Goal: Use online tool/utility: Utilize a website feature to perform a specific function

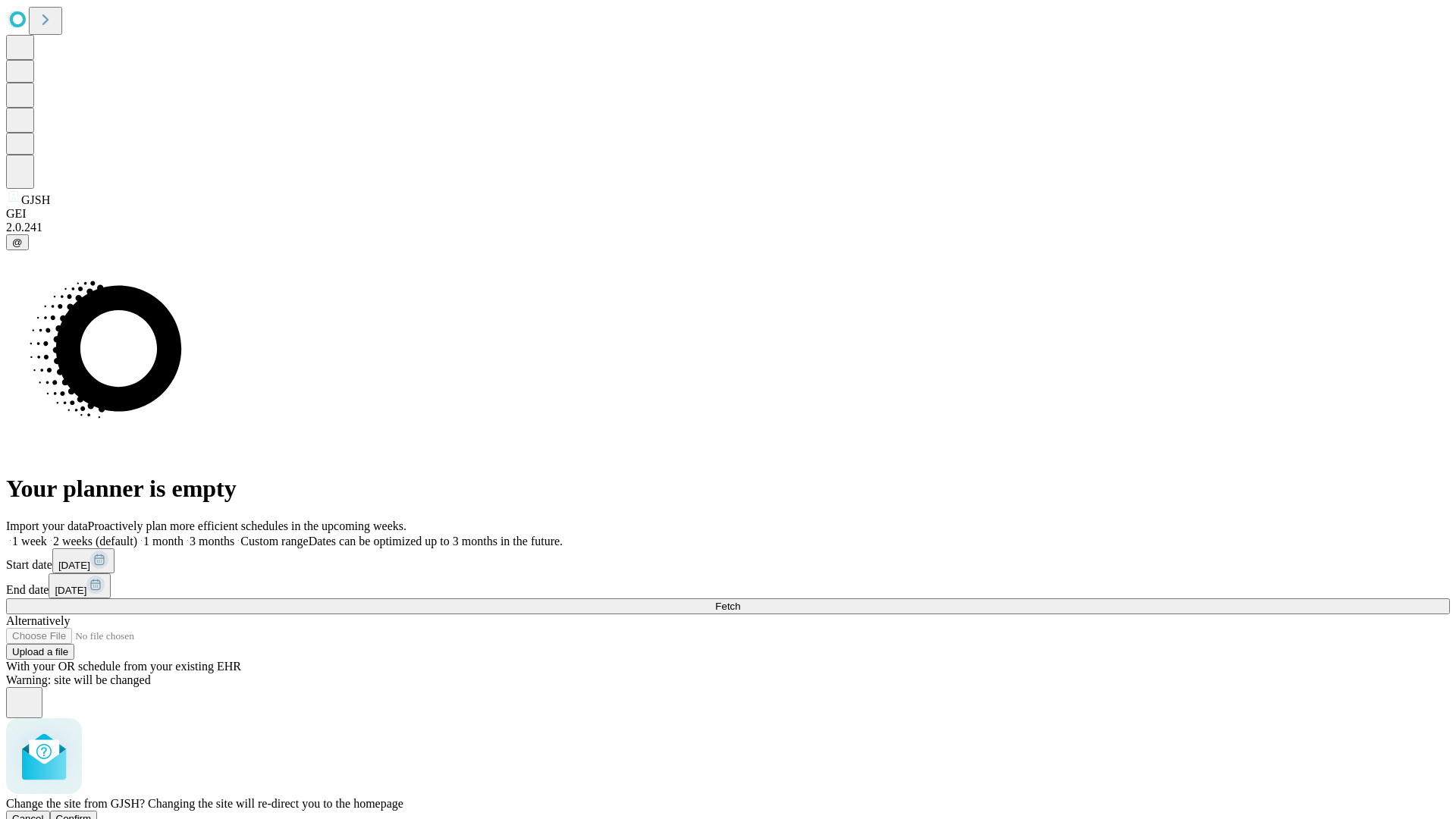
click at [92, 813] on span "Confirm" at bounding box center [74, 818] width 36 height 11
click at [47, 534] on label "1 week" at bounding box center [27, 541] width 41 height 13
click at [740, 600] on span "Fetch" at bounding box center [728, 606] width 25 height 11
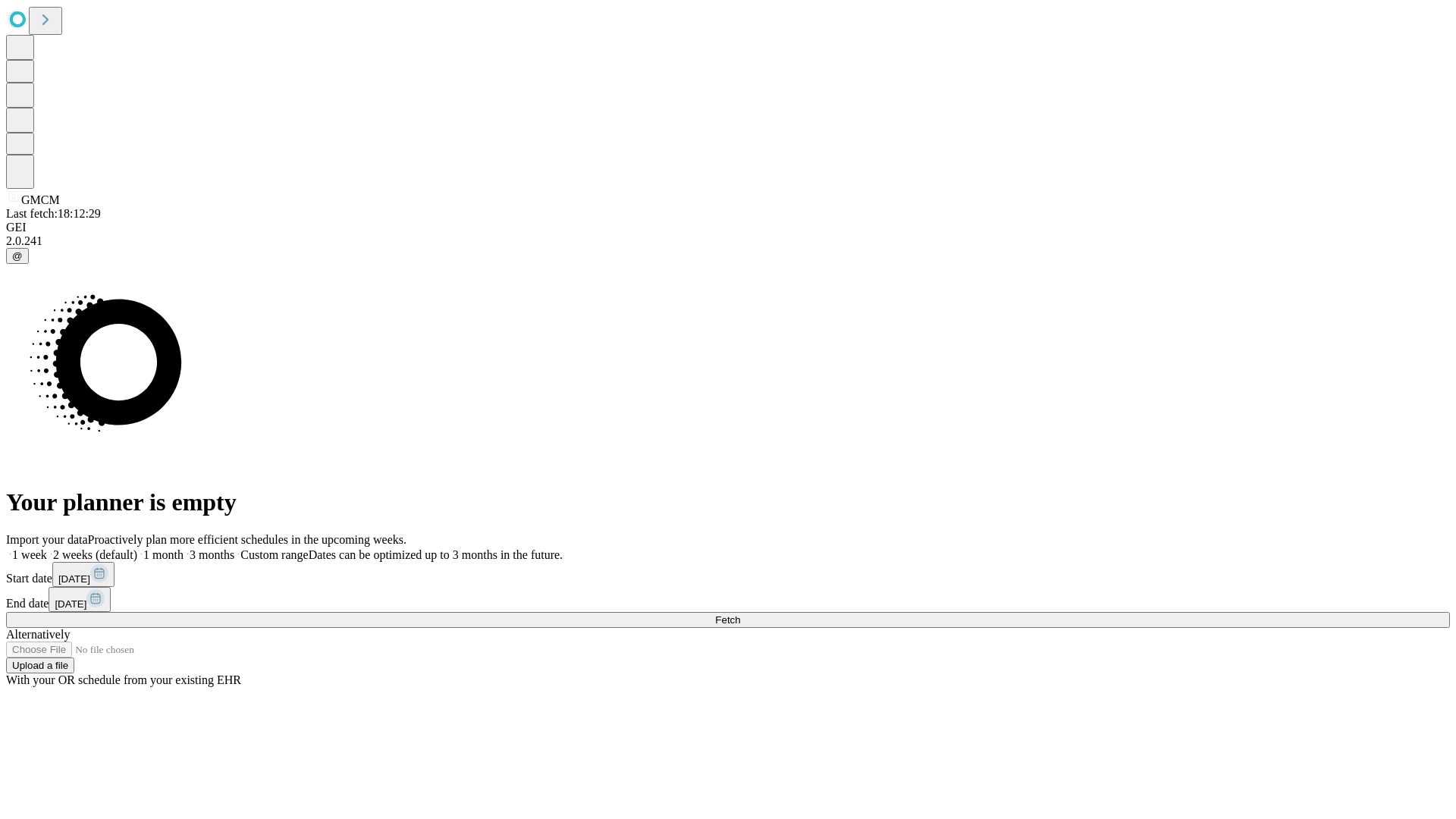
click at [47, 548] on label "1 week" at bounding box center [27, 554] width 41 height 13
click at [740, 614] on span "Fetch" at bounding box center [728, 619] width 25 height 11
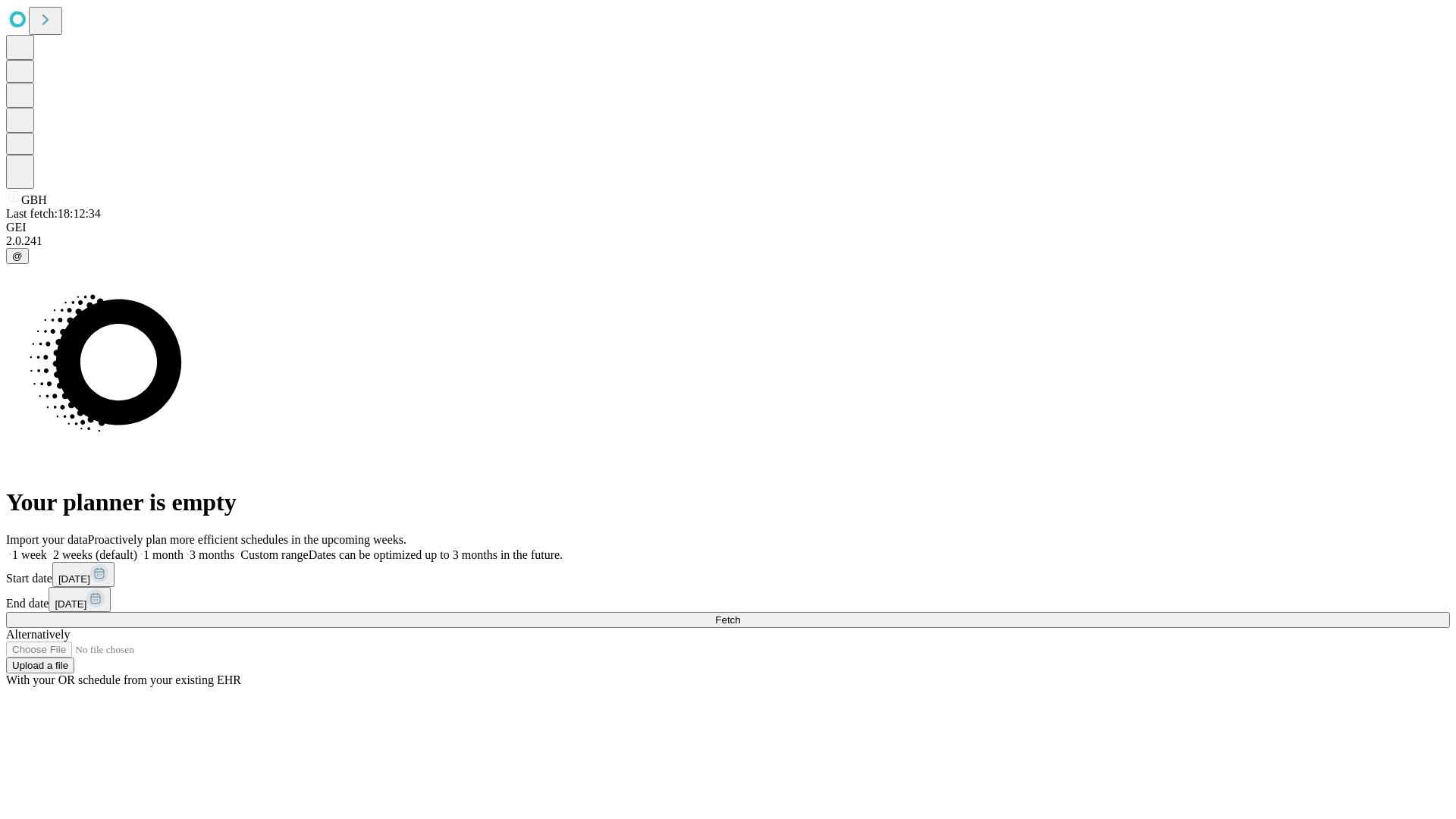
click at [740, 614] on span "Fetch" at bounding box center [728, 619] width 25 height 11
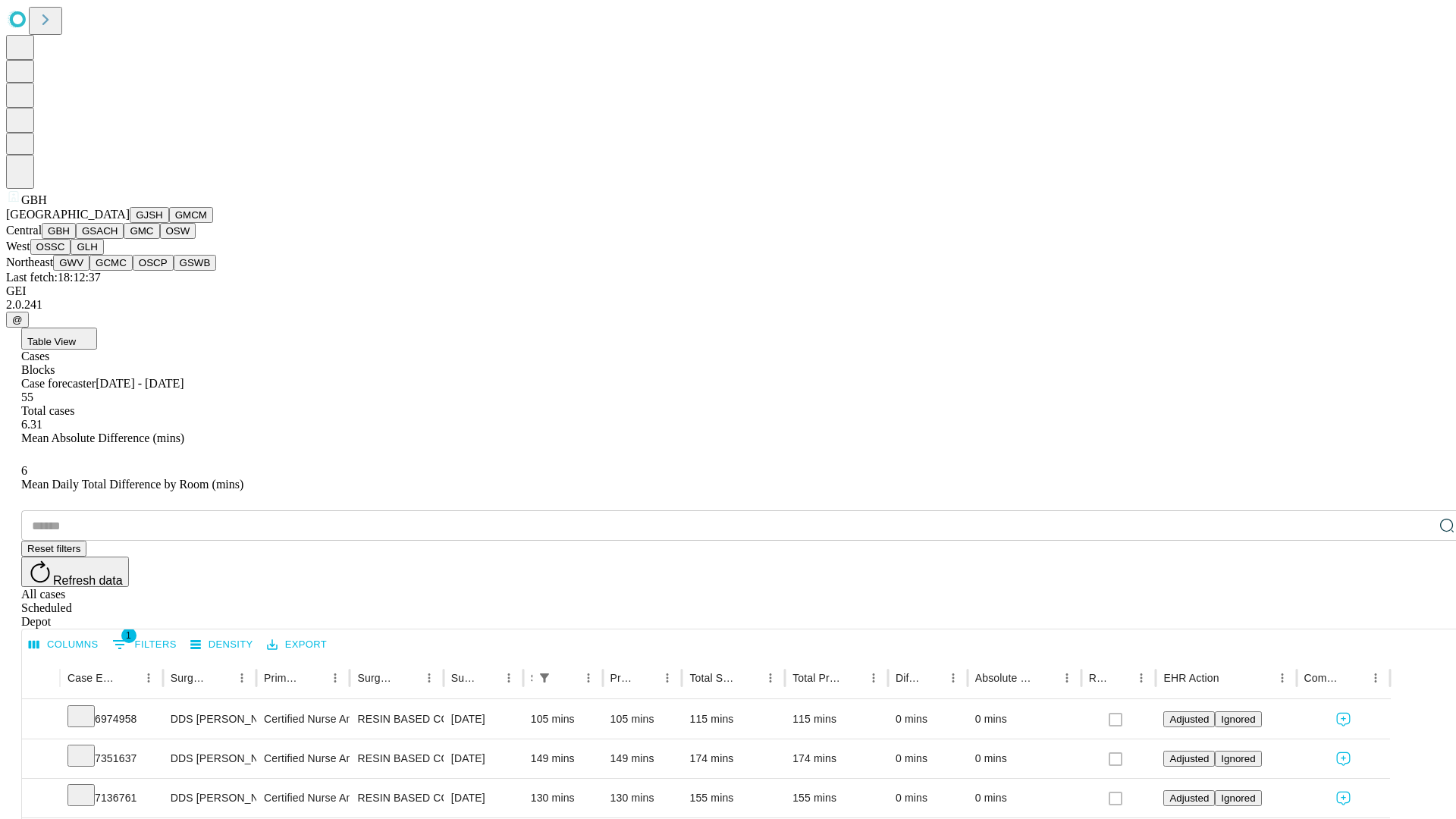
click at [117, 239] on button "GSACH" at bounding box center [100, 231] width 48 height 16
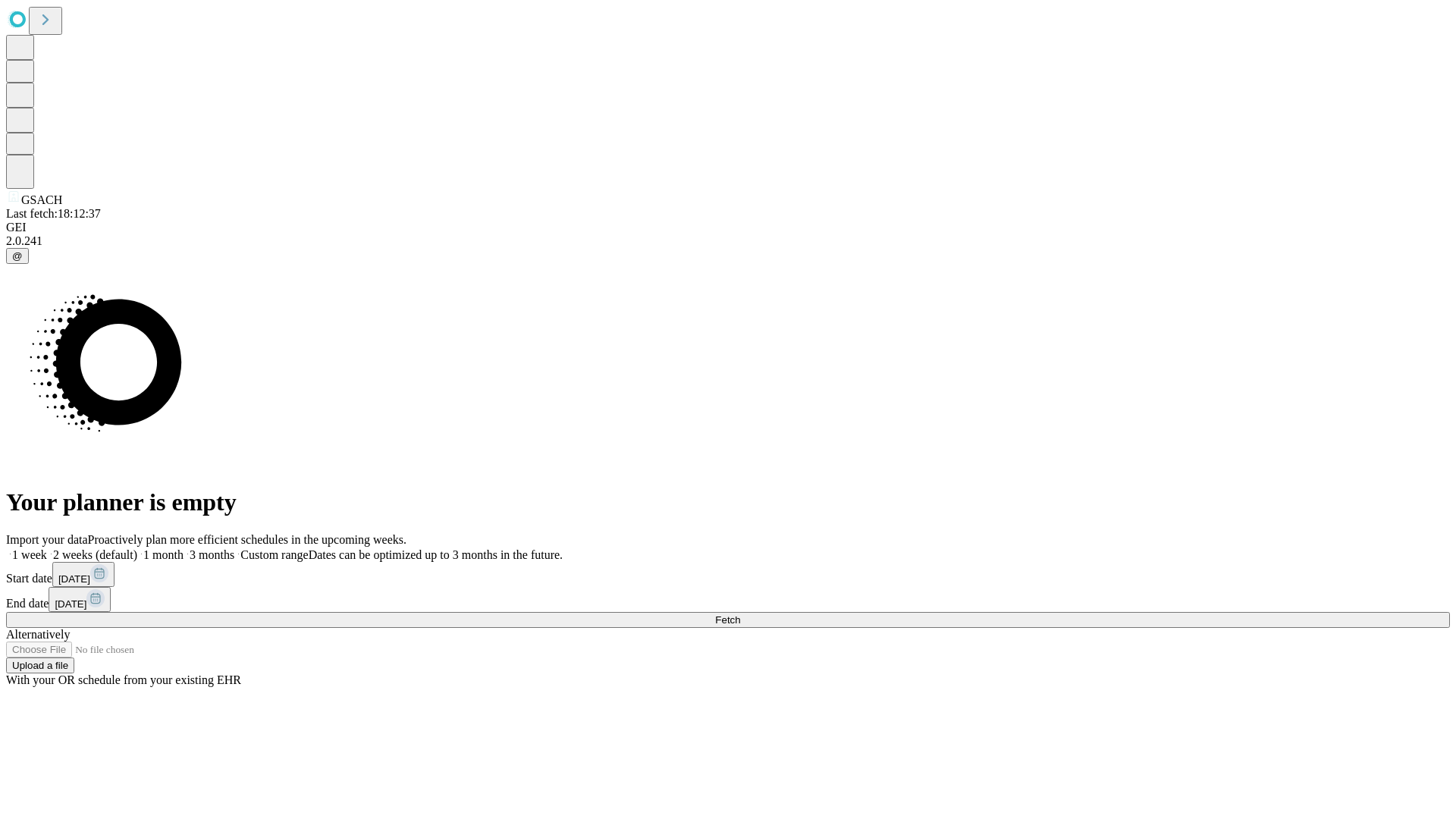
click at [47, 548] on label "1 week" at bounding box center [27, 554] width 41 height 13
click at [740, 614] on span "Fetch" at bounding box center [728, 619] width 25 height 11
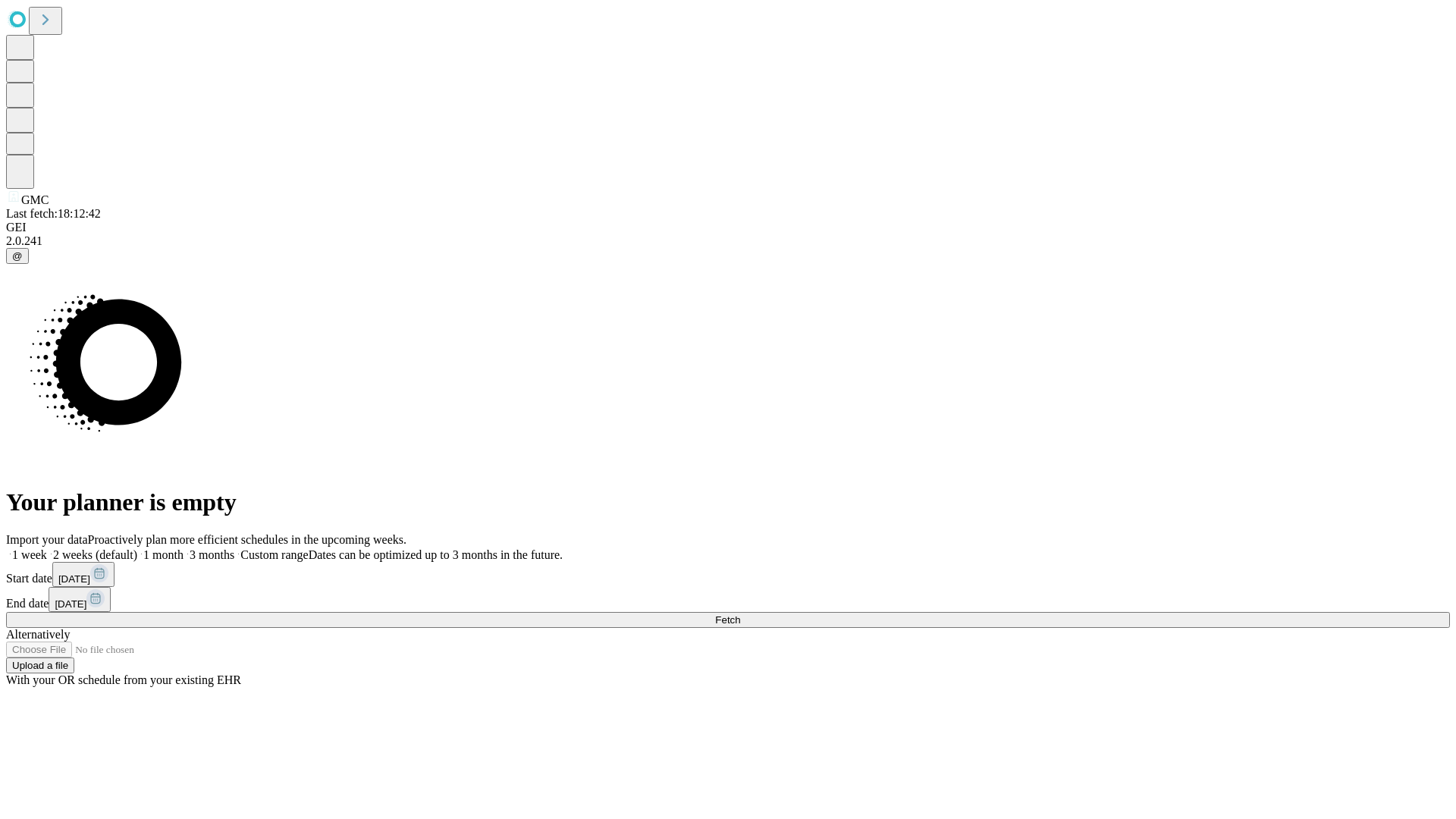
click at [47, 548] on label "1 week" at bounding box center [27, 554] width 41 height 13
click at [740, 614] on span "Fetch" at bounding box center [728, 619] width 25 height 11
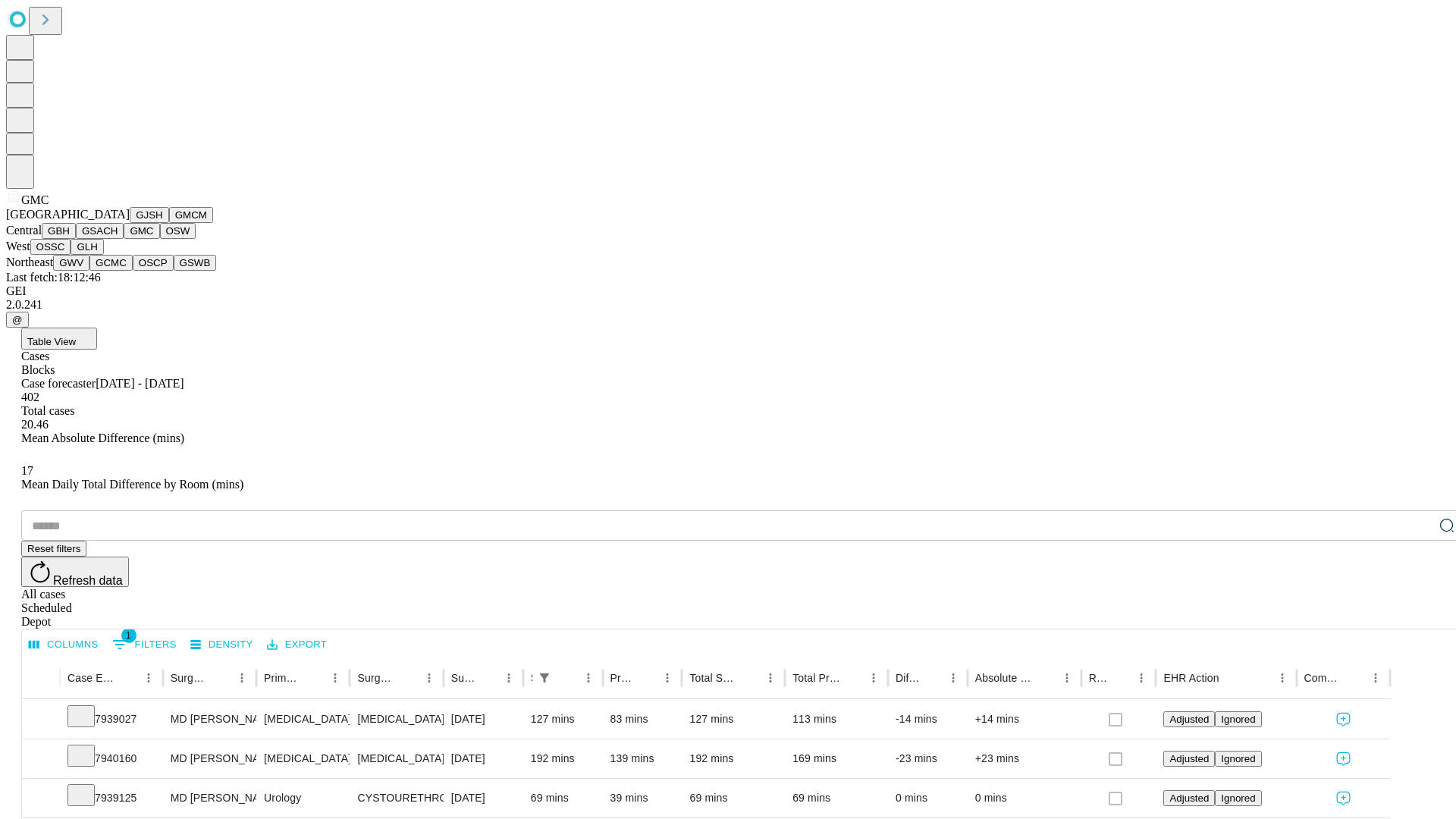
click at [160, 239] on button "OSW" at bounding box center [178, 231] width 36 height 16
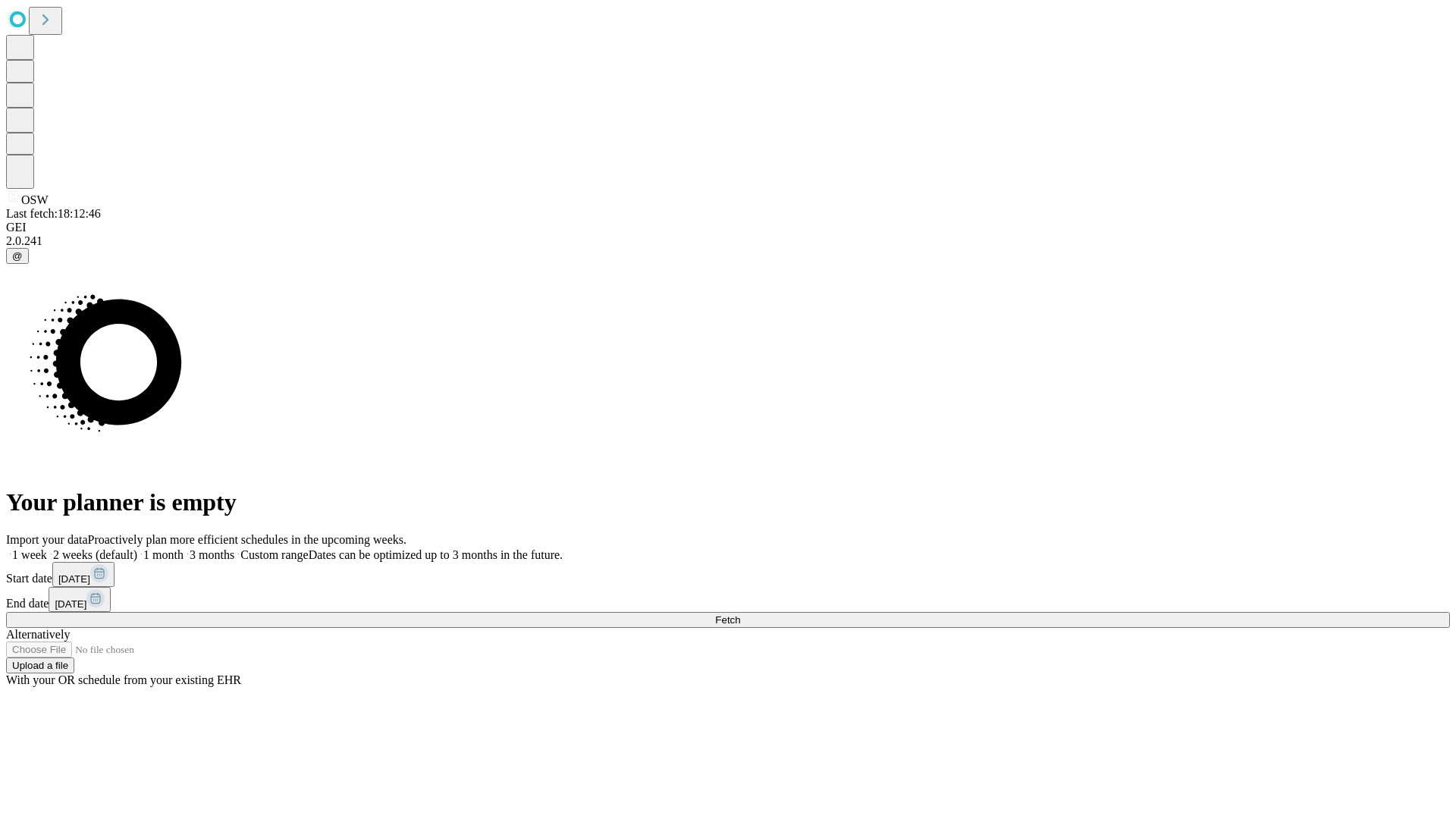
click at [47, 548] on label "1 week" at bounding box center [27, 554] width 41 height 13
click at [740, 614] on span "Fetch" at bounding box center [728, 619] width 25 height 11
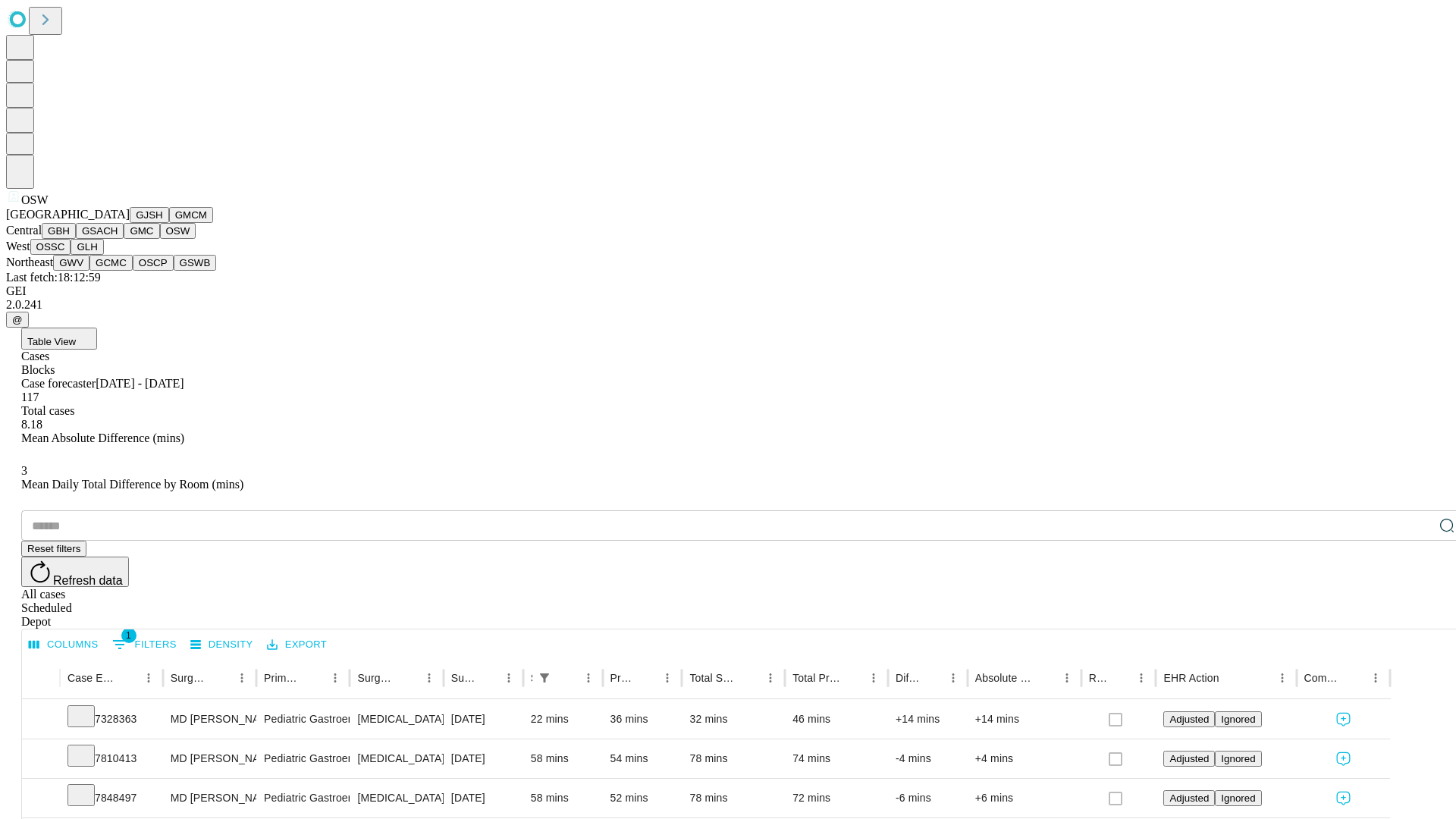
click at [71, 255] on button "OSSC" at bounding box center [51, 247] width 41 height 16
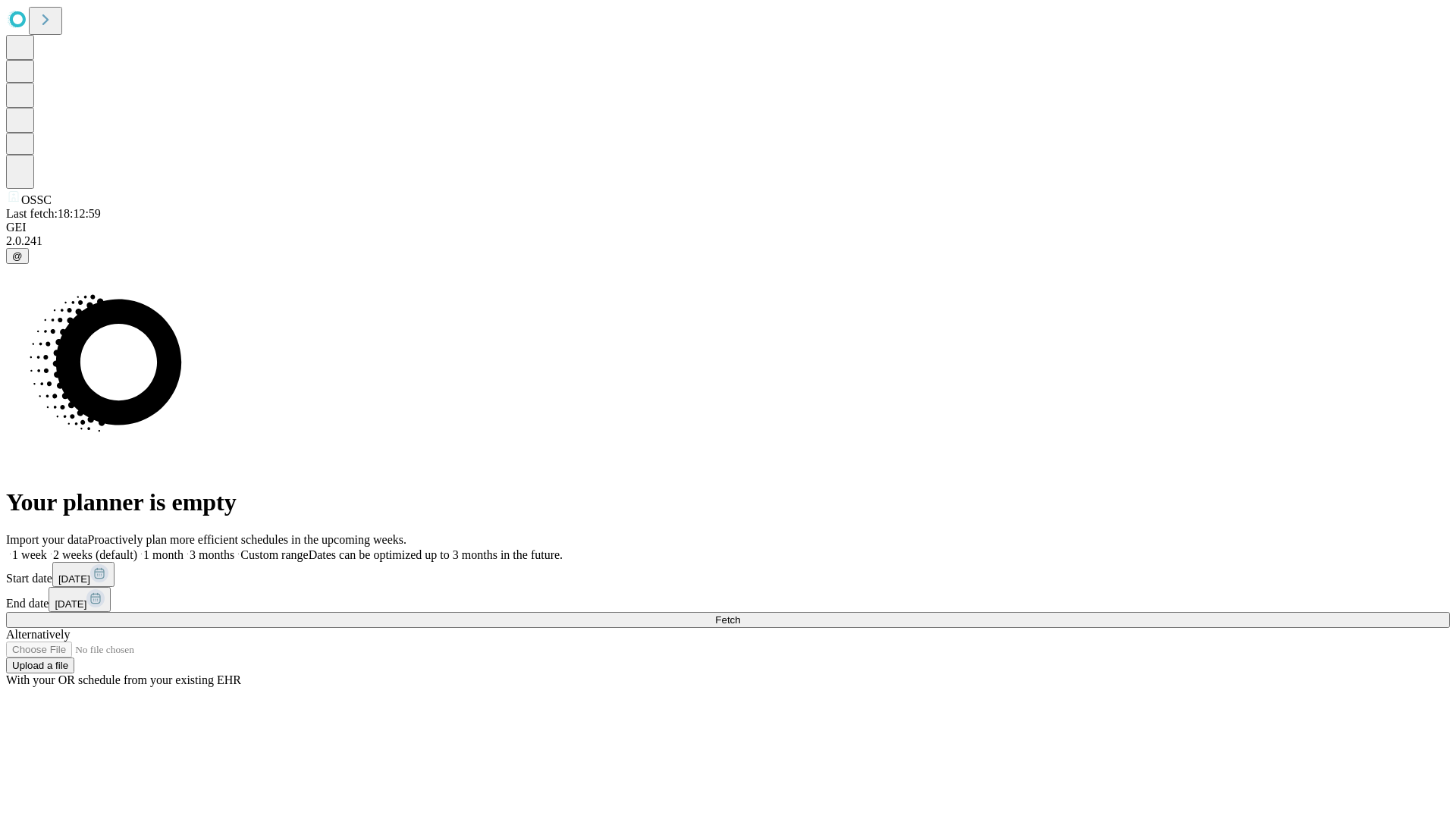
click at [47, 548] on label "1 week" at bounding box center [27, 554] width 41 height 13
click at [740, 614] on span "Fetch" at bounding box center [728, 619] width 25 height 11
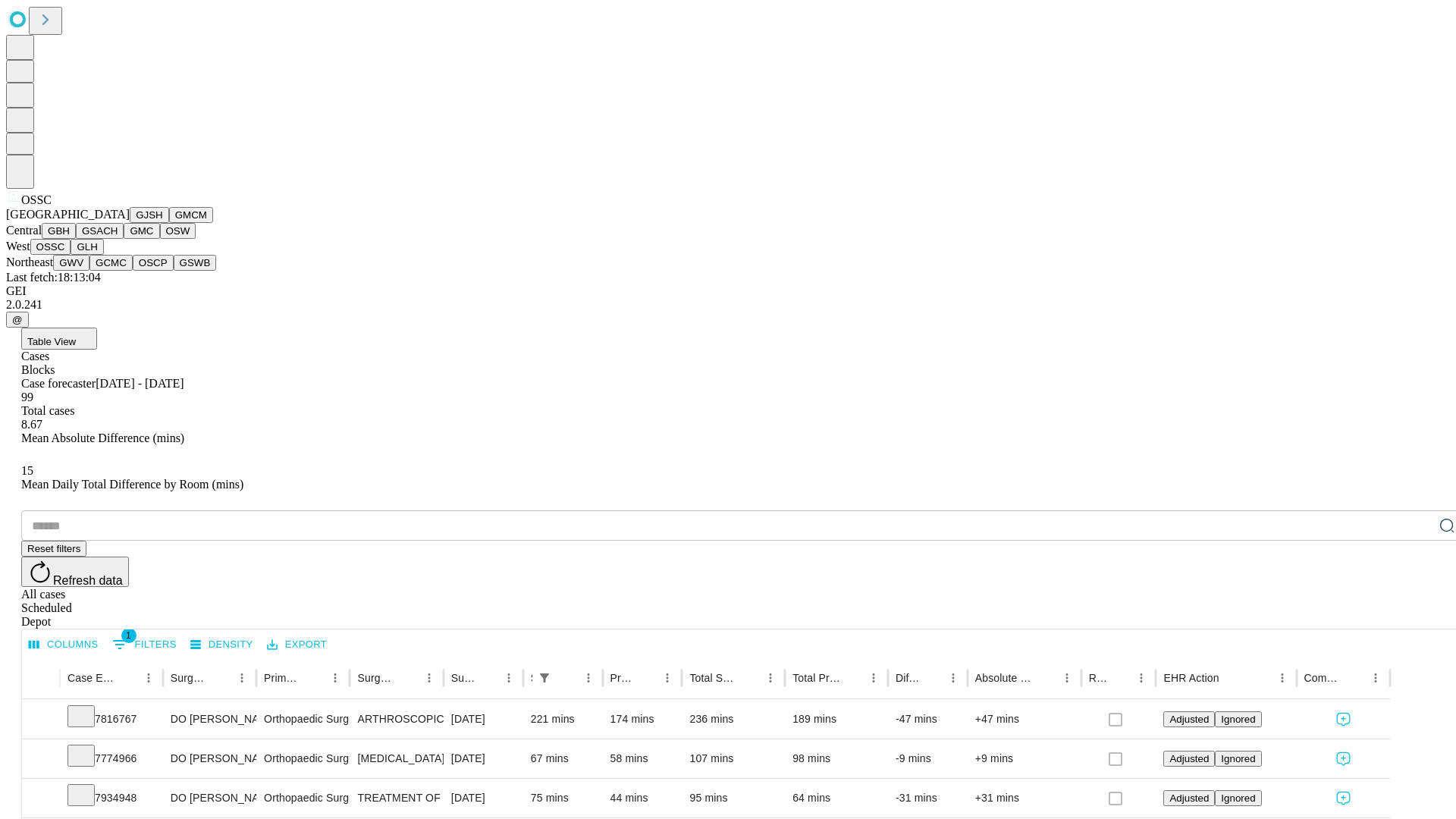
click at [103, 255] on button "GLH" at bounding box center [86, 247] width 33 height 16
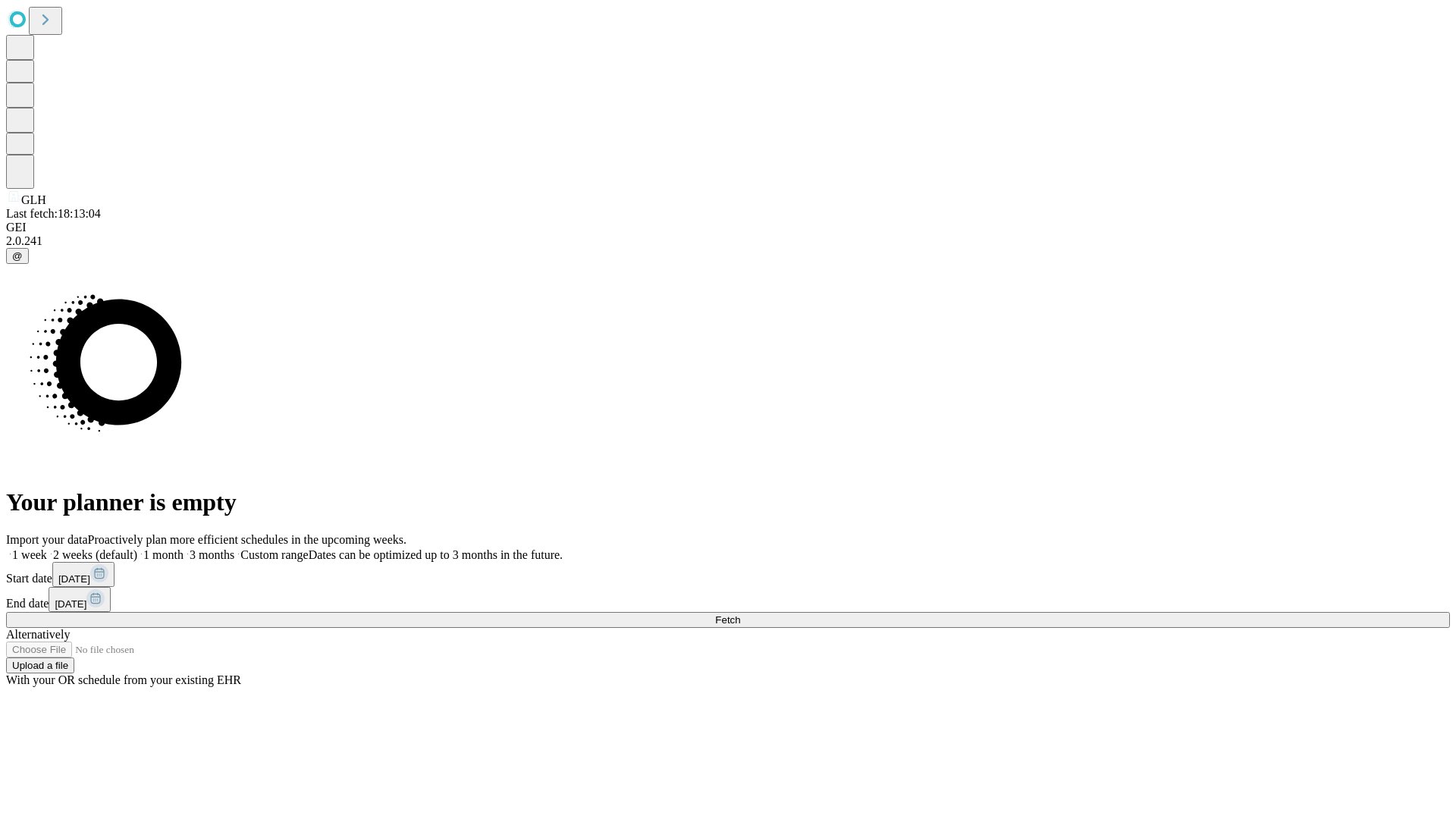
click at [47, 548] on label "1 week" at bounding box center [27, 554] width 41 height 13
click at [740, 614] on span "Fetch" at bounding box center [728, 619] width 25 height 11
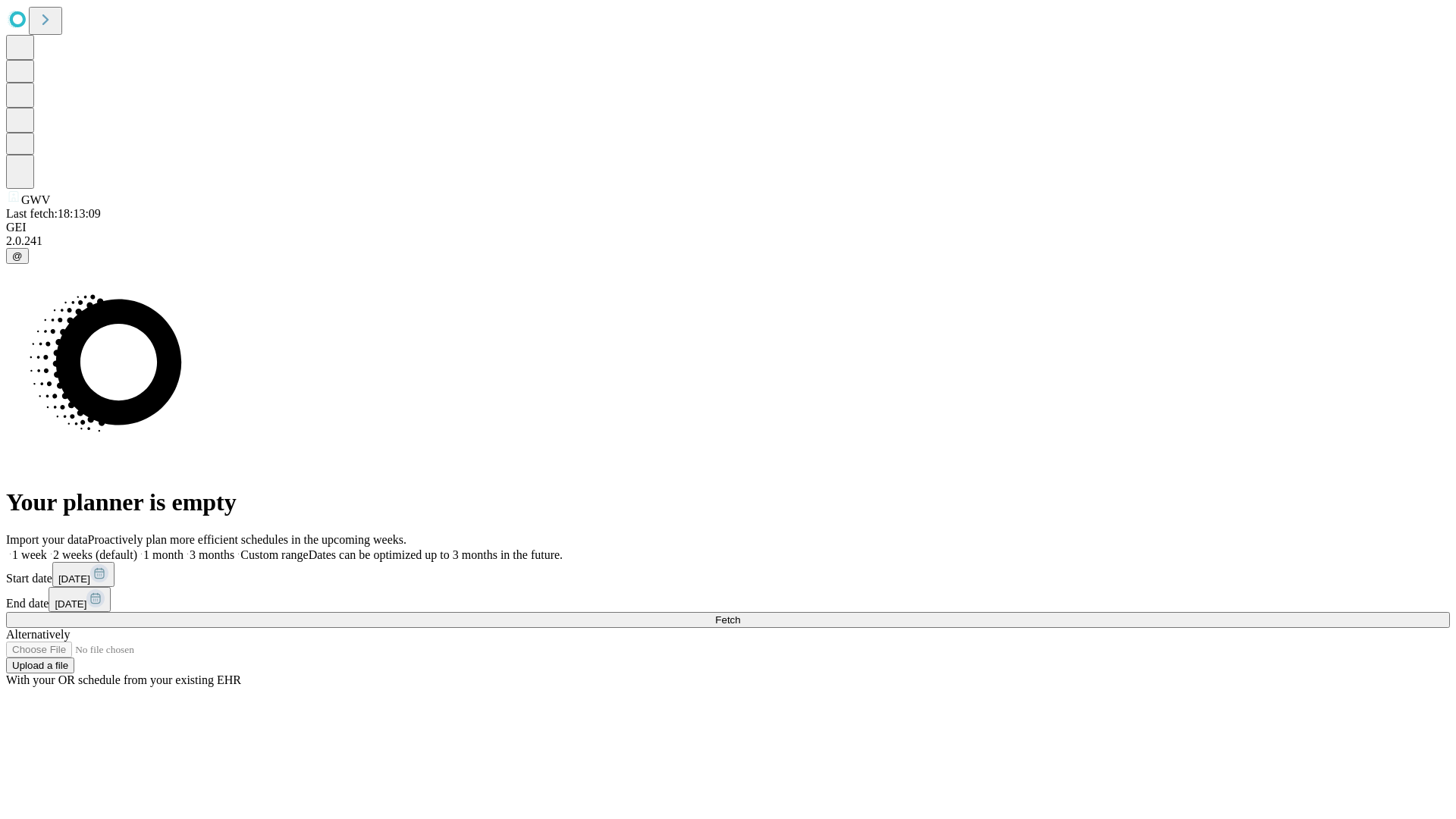
click at [47, 548] on label "1 week" at bounding box center [27, 554] width 41 height 13
click at [740, 614] on span "Fetch" at bounding box center [728, 619] width 25 height 11
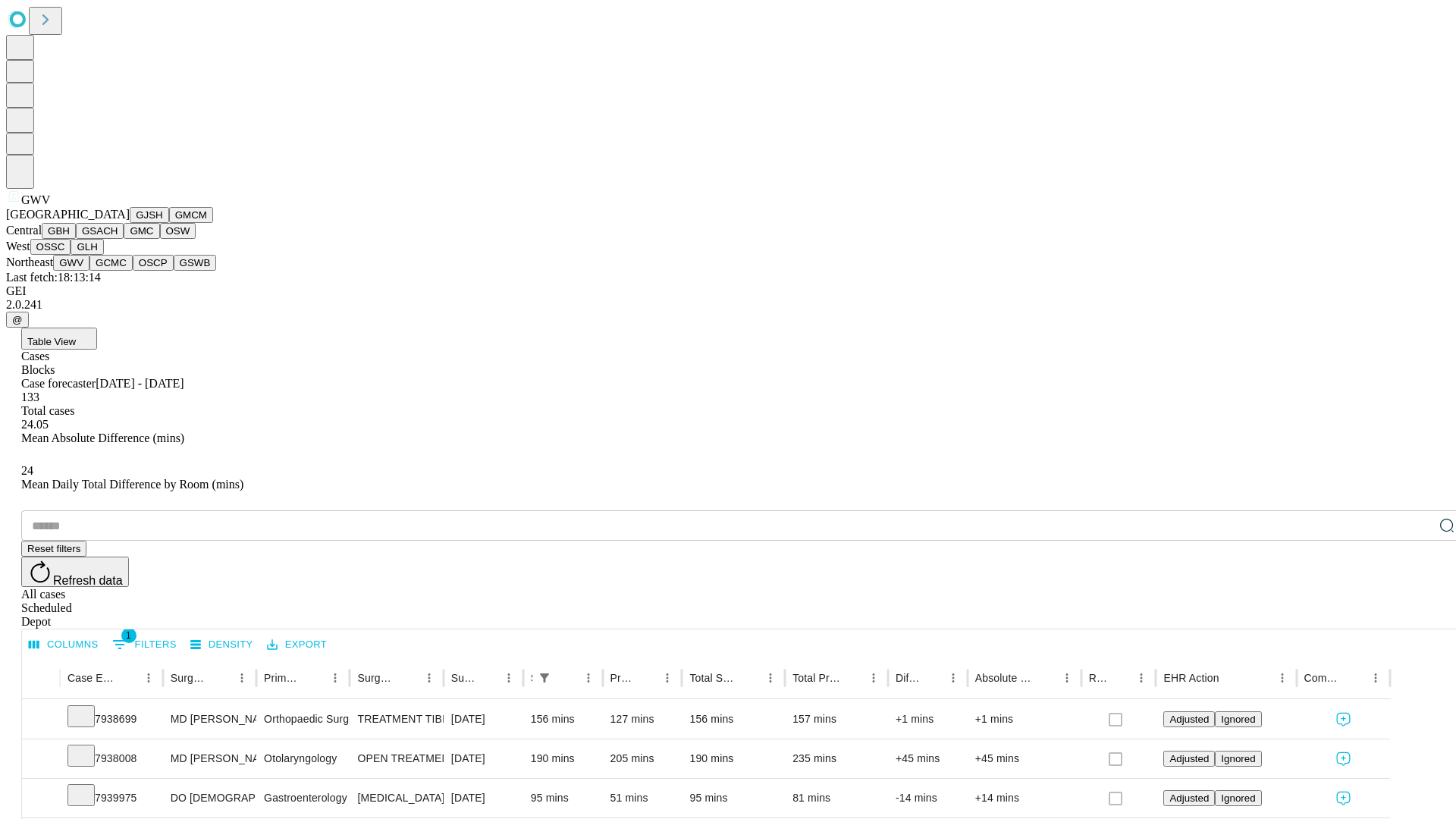
click at [117, 270] on button "GCMC" at bounding box center [111, 262] width 44 height 16
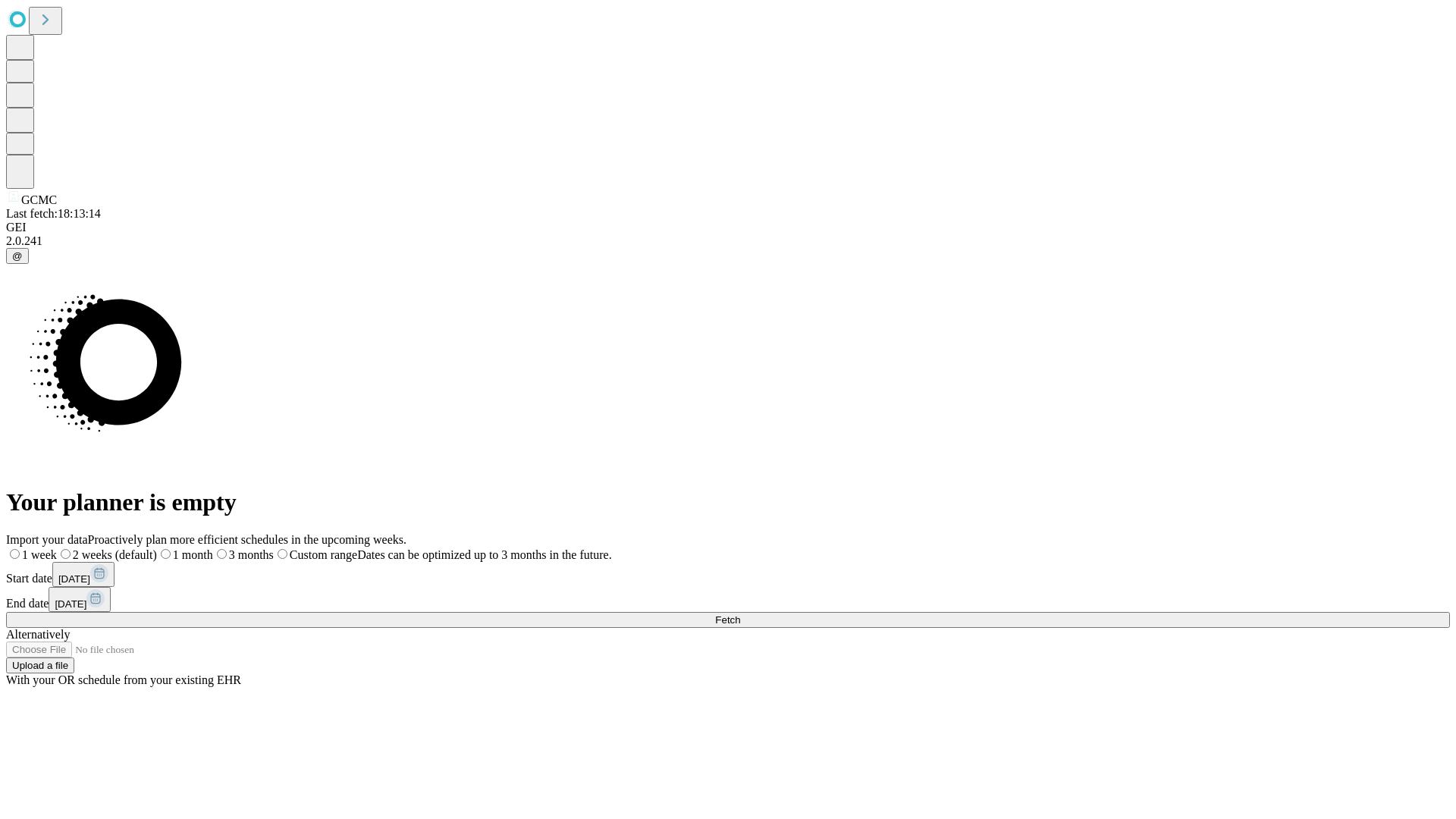
click at [57, 548] on label "1 week" at bounding box center [32, 554] width 51 height 13
click at [740, 614] on span "Fetch" at bounding box center [728, 619] width 25 height 11
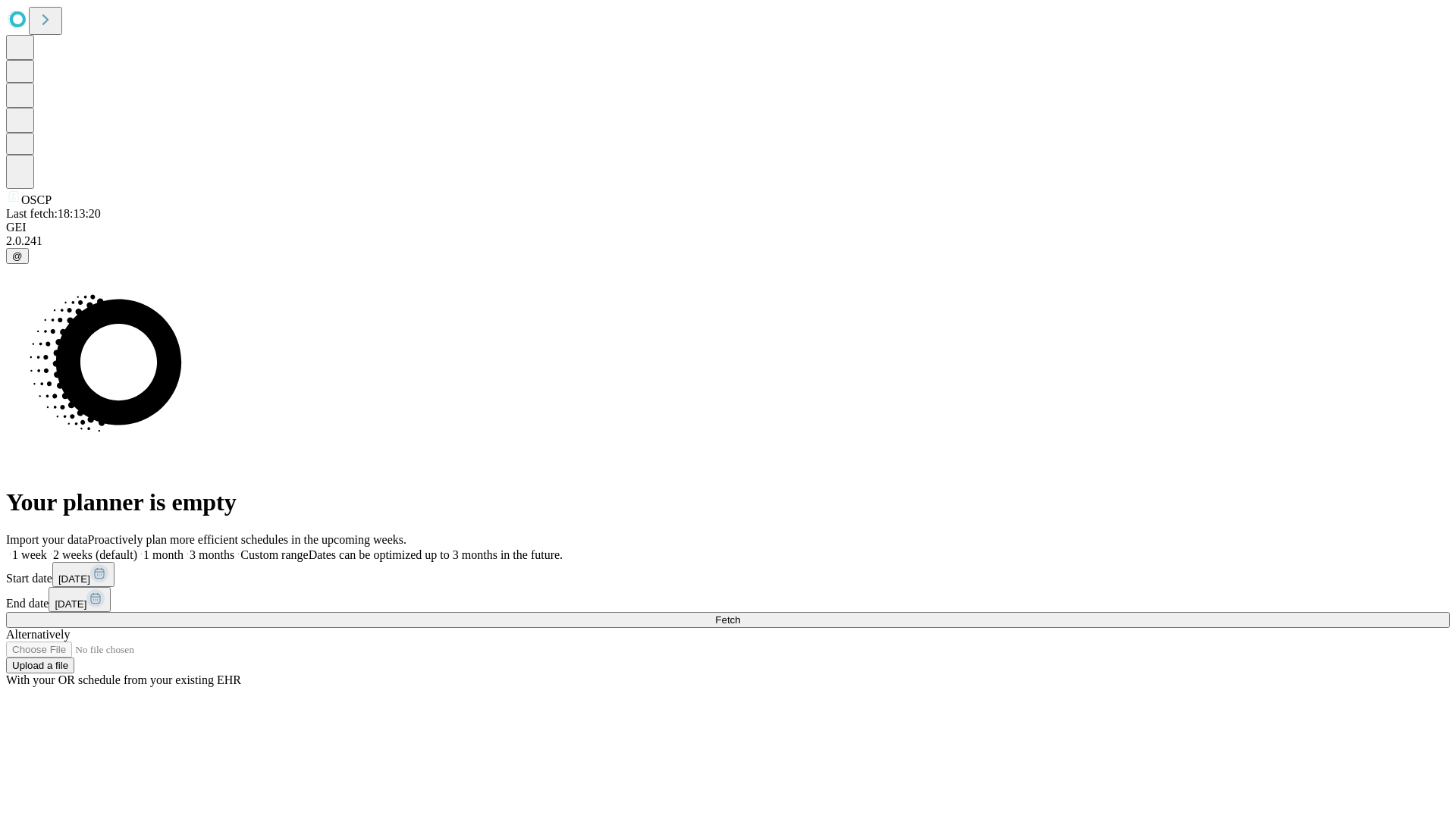
click at [740, 614] on span "Fetch" at bounding box center [728, 619] width 25 height 11
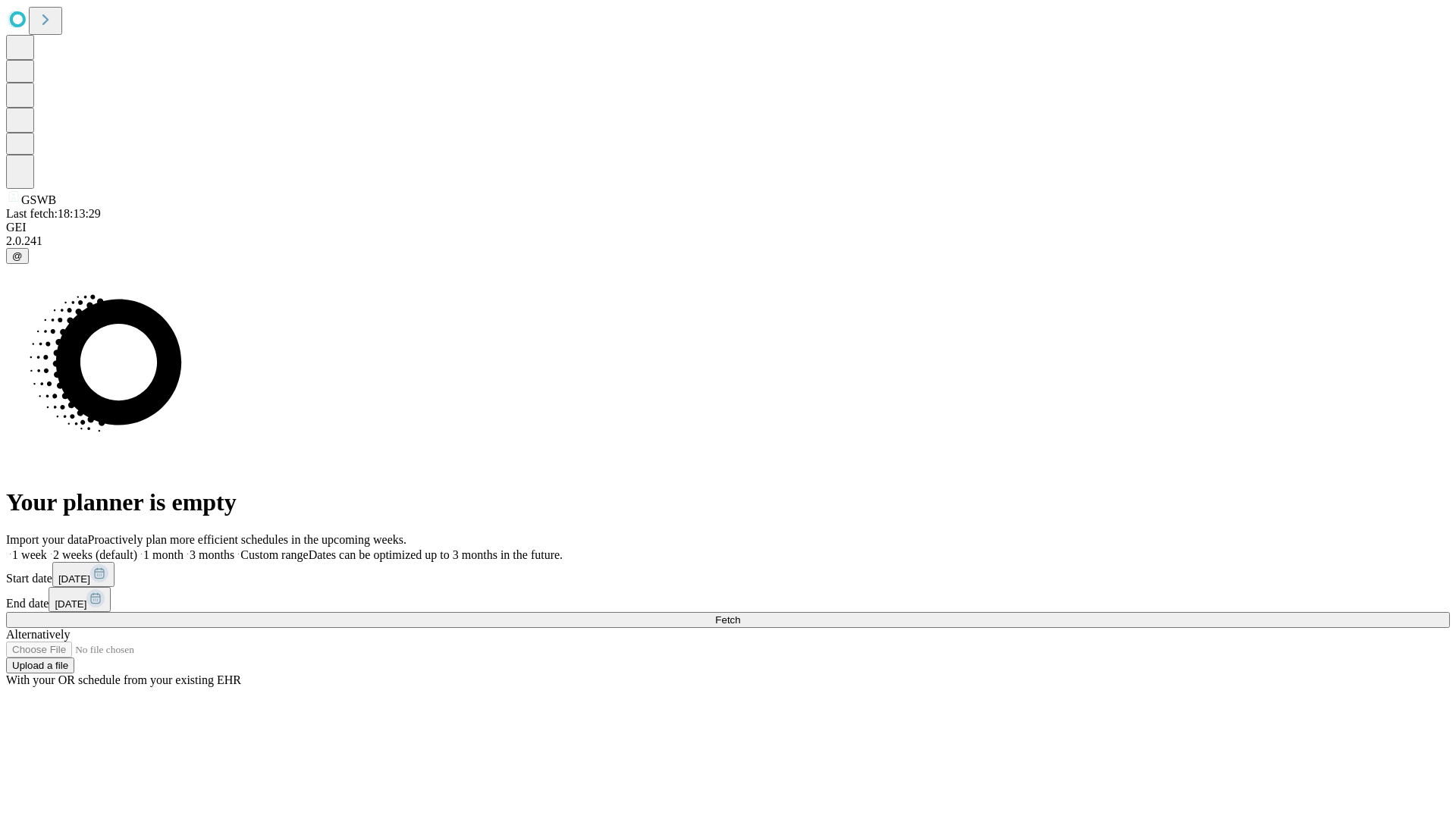
click at [47, 548] on label "1 week" at bounding box center [27, 554] width 41 height 13
click at [740, 614] on span "Fetch" at bounding box center [728, 619] width 25 height 11
